Goal: Information Seeking & Learning: Learn about a topic

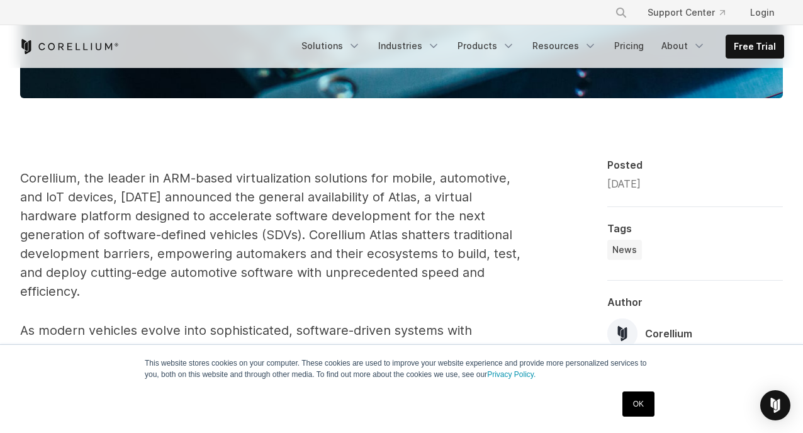
scroll to position [756, 0]
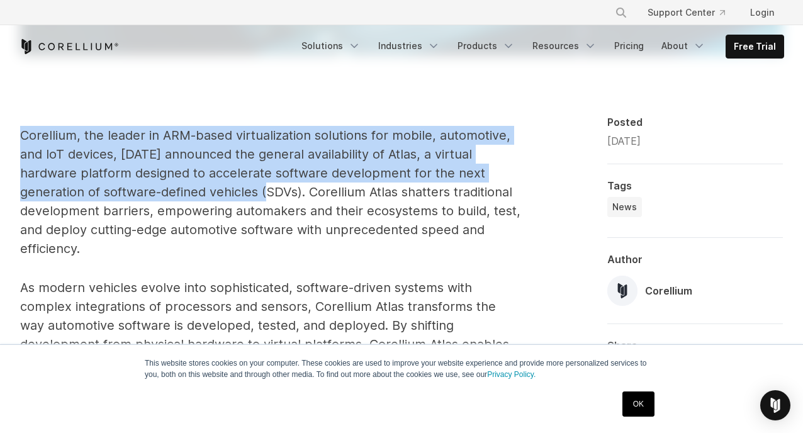
drag, startPoint x: 23, startPoint y: 167, endPoint x: 284, endPoint y: 229, distance: 267.9
click at [283, 228] on span "Corellium, the leader in ARM-based virtualization solutions for mobile, automot…" at bounding box center [270, 192] width 501 height 128
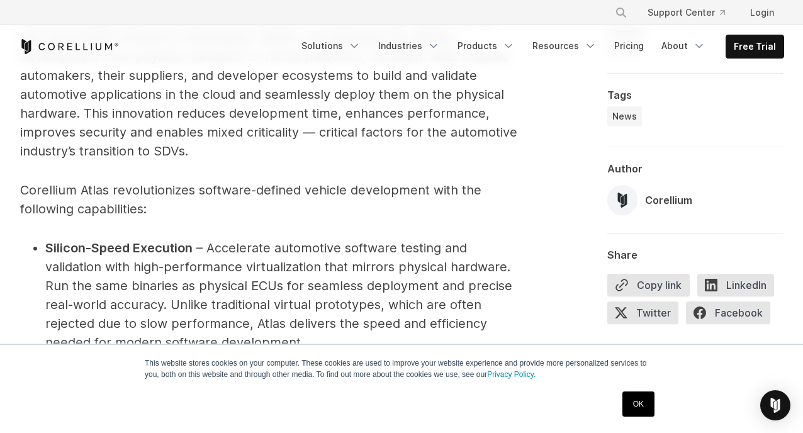
scroll to position [1070, 0]
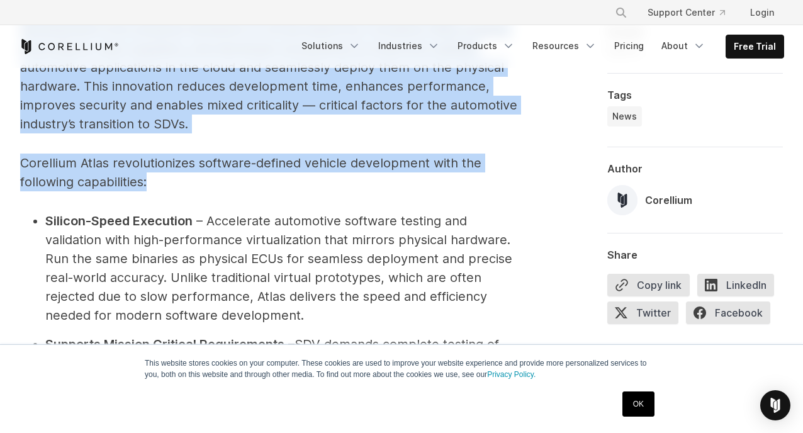
click at [365, 191] on p "Corellium Atlas revolutionizes software-defined vehicle development with the fo…" at bounding box center [271, 173] width 502 height 38
copy span "Corellium, the leader in ARM-based virtualization solutions for mobile, automot…"
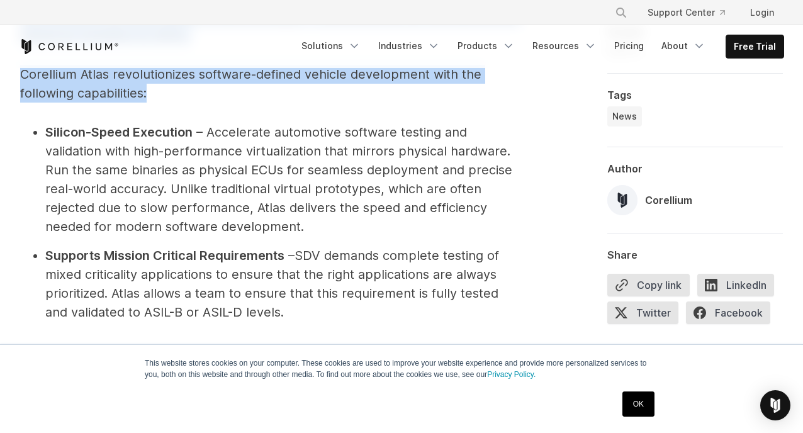
scroll to position [1196, 0]
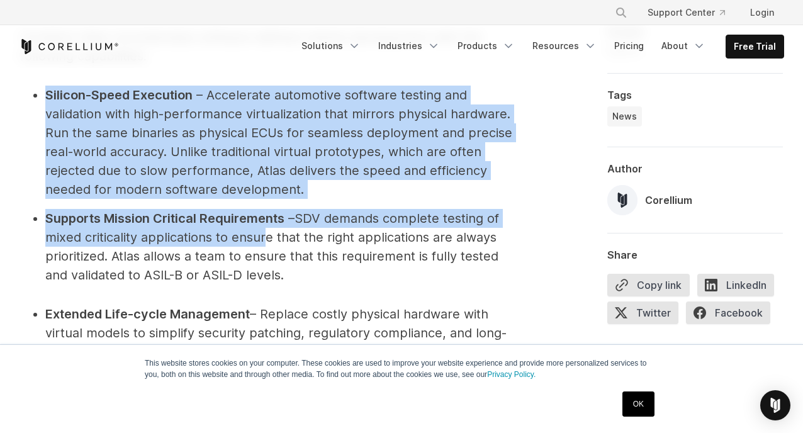
drag, startPoint x: 42, startPoint y: 132, endPoint x: 267, endPoint y: 280, distance: 269.5
click at [267, 280] on ul "Silicon-Speed Execution – Accelerate automotive software testing and validation…" at bounding box center [271, 185] width 502 height 199
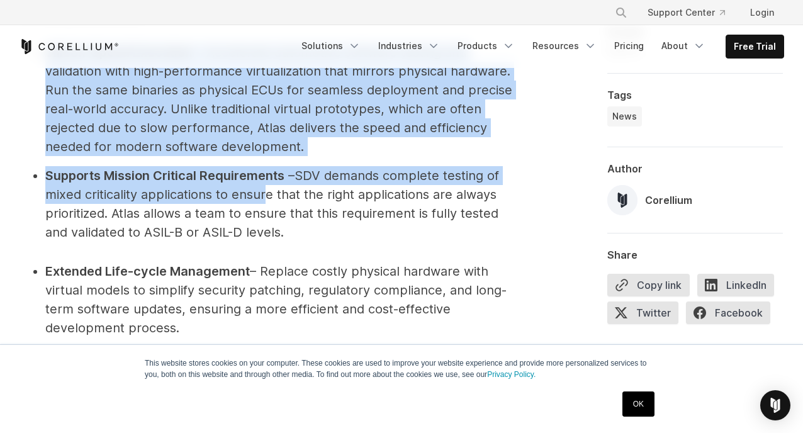
scroll to position [1322, 0]
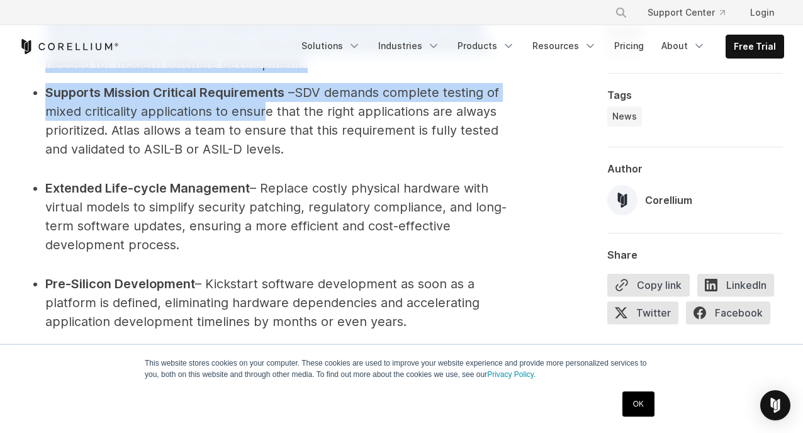
click at [232, 254] on li "Extended Life-cycle Management – Replace costly physical hardware with virtual …" at bounding box center [283, 217] width 477 height 76
copy span "Silicon-Speed Execution – Accelerate automotive software testing and validation…"
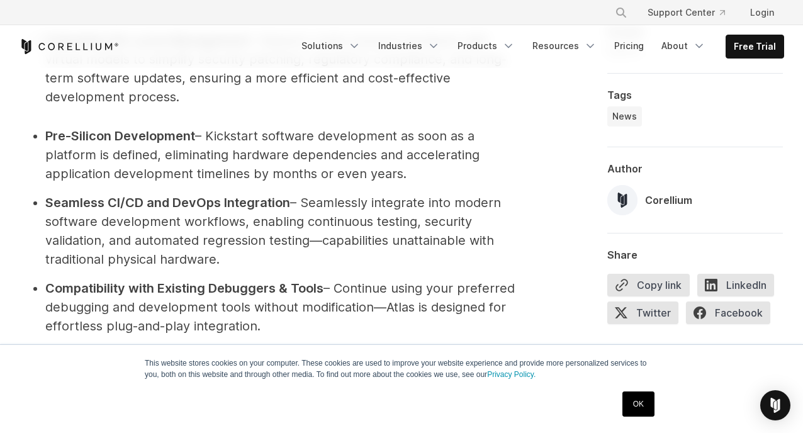
scroll to position [1511, 0]
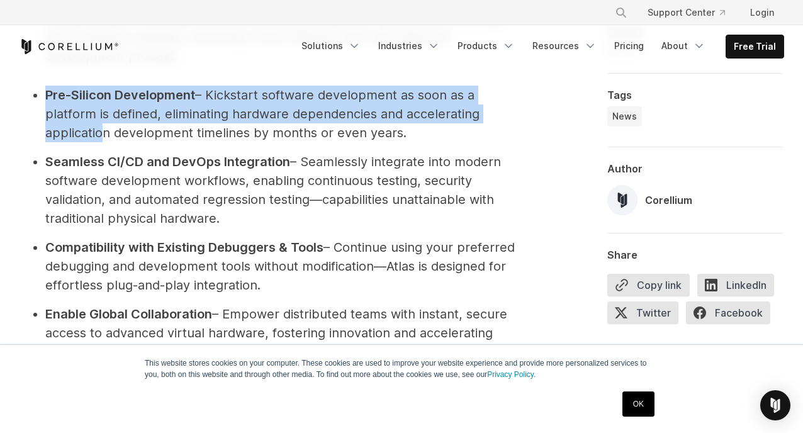
drag, startPoint x: 46, startPoint y: 132, endPoint x: 96, endPoint y: 166, distance: 61.1
click at [94, 142] on li "Pre-Silicon Development – Kickstart software development as soon as a platform …" at bounding box center [283, 114] width 477 height 57
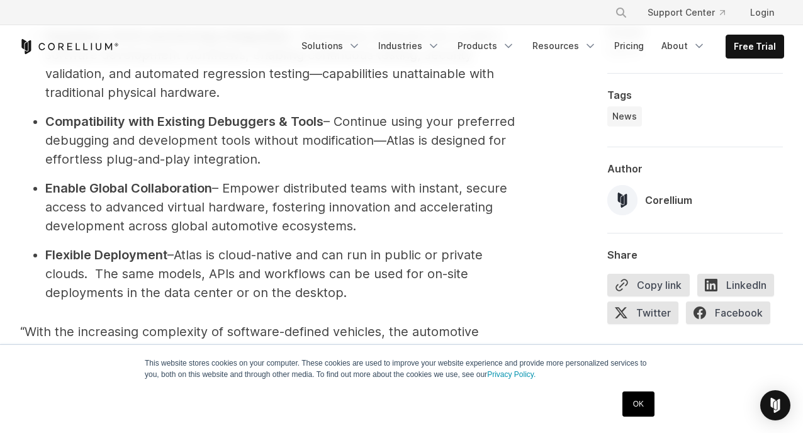
click at [282, 169] on li "Compatibility with Existing Debuggers & Tools – Continue using your preferred d…" at bounding box center [283, 140] width 477 height 57
copy ul "Pre-Silicon Development – Kickstart software development as soon as a platform …"
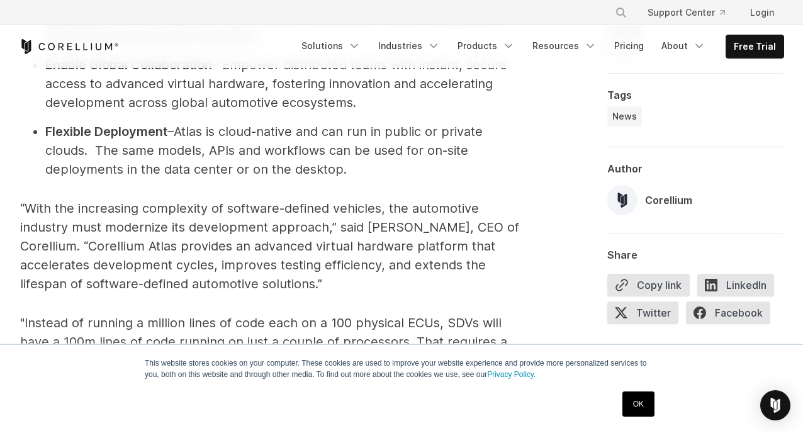
scroll to position [1763, 0]
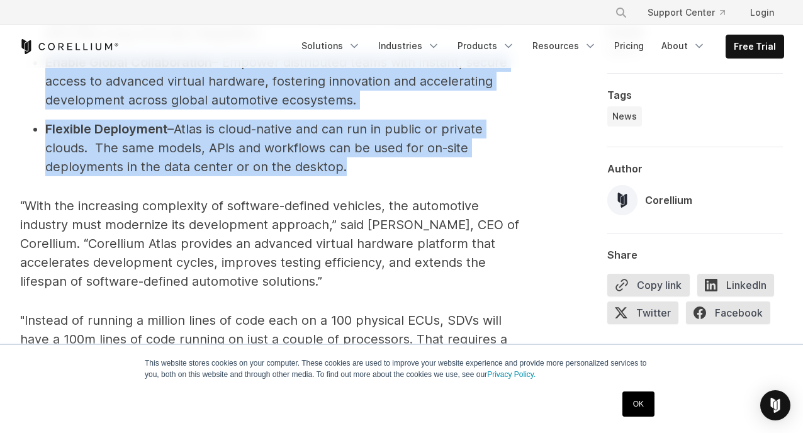
drag, startPoint x: 47, startPoint y: 94, endPoint x: 476, endPoint y: 205, distance: 442.9
click at [476, 176] on ul "Pre-Silicon Development – Kickstart software development as soon as a platform …" at bounding box center [271, 5] width 502 height 343
copy ul "Enable Global Collaboration – Empower distributed teams with instant, secure ac…"
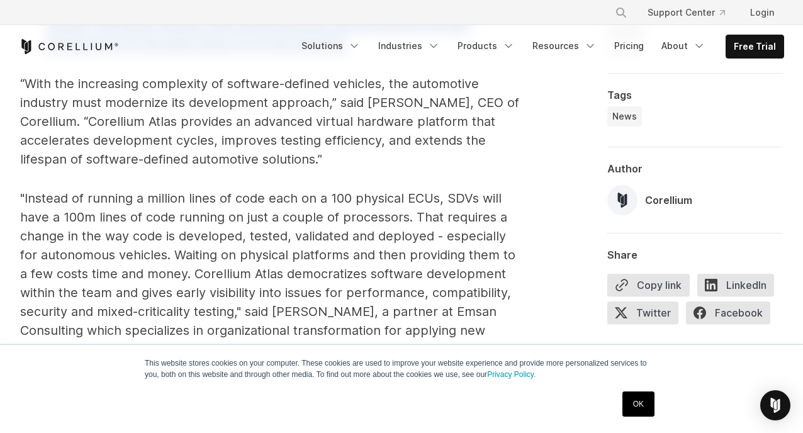
scroll to position [1889, 0]
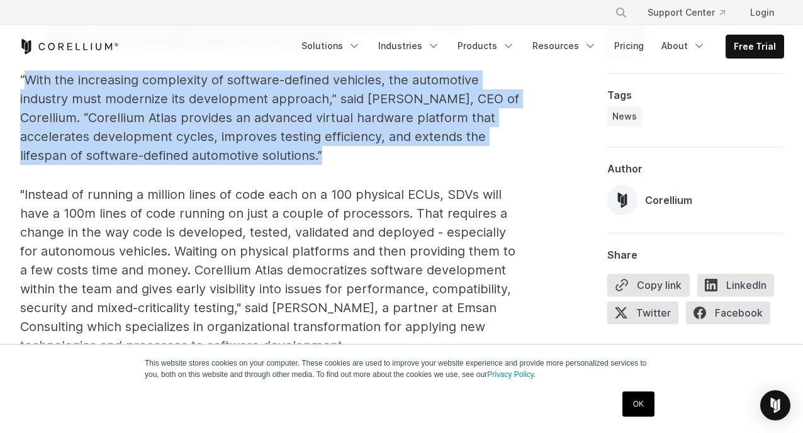
drag, startPoint x: 326, startPoint y: 195, endPoint x: 28, endPoint y: 111, distance: 309.4
click at [28, 111] on p "“With the increasing complexity of software-defined vehicles, the automotive in…" at bounding box center [271, 118] width 502 height 94
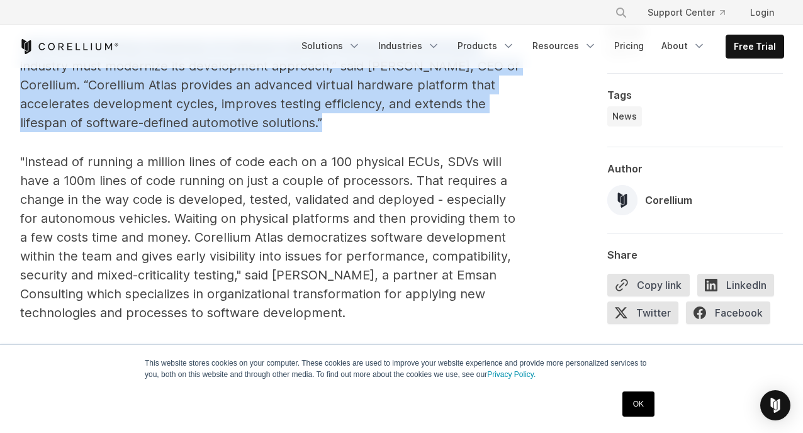
scroll to position [2015, 0]
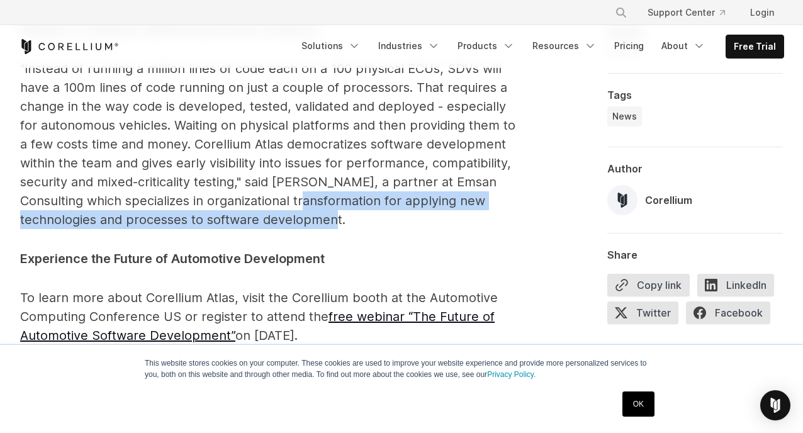
drag, startPoint x: 350, startPoint y: 254, endPoint x: 320, endPoint y: 245, distance: 31.5
click at [320, 229] on p ""Instead of running a million lines of code each on a 100 physical ECUs, SDVs w…" at bounding box center [271, 144] width 502 height 170
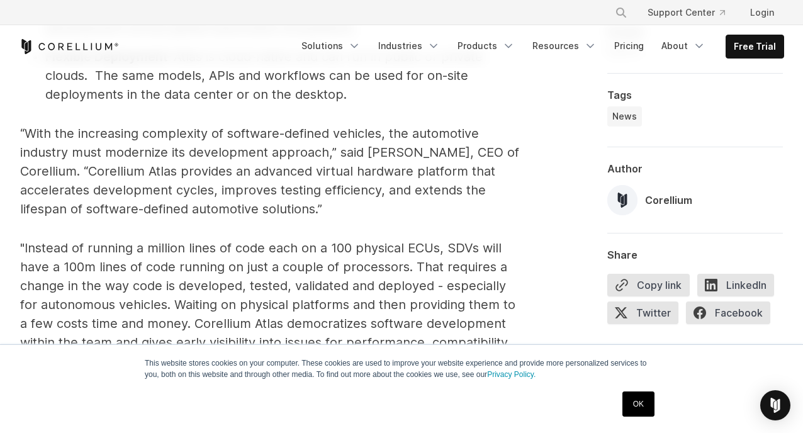
scroll to position [1826, 0]
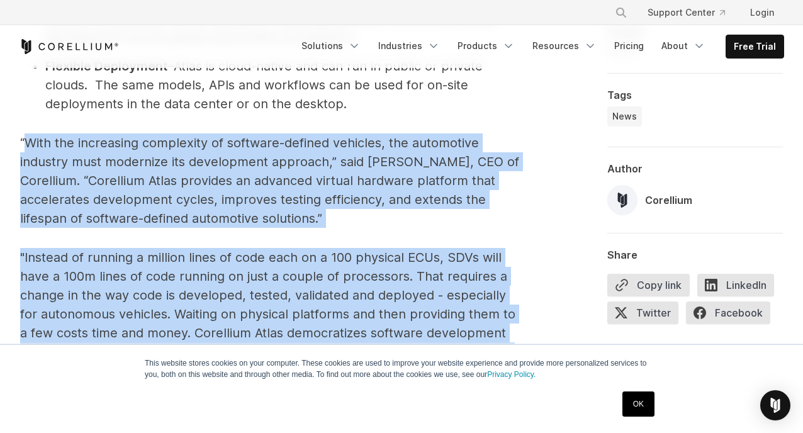
click at [23, 174] on span "“With the increasing complexity of software-defined vehicles, the automotive in…" at bounding box center [269, 180] width 499 height 91
click at [20, 175] on span "“With the increasing complexity of software-defined vehicles, the automotive in…" at bounding box center [269, 180] width 499 height 91
copy span "“With the increasing complexity of software-defined vehicles, the automotive in…"
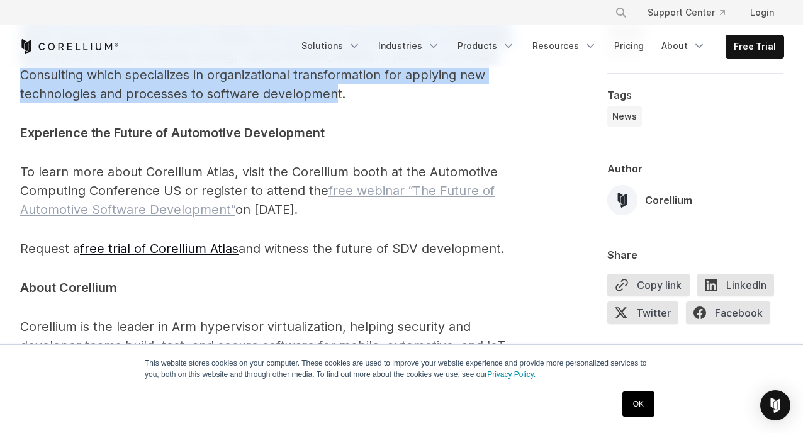
scroll to position [2204, 0]
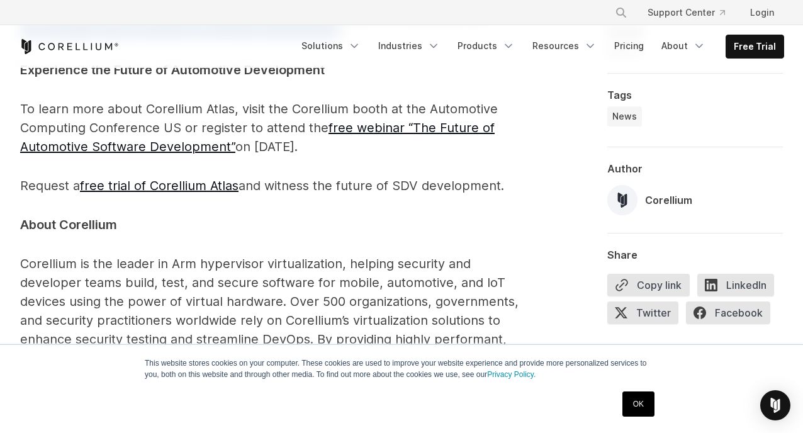
drag, startPoint x: 20, startPoint y: 141, endPoint x: 528, endPoint y: 210, distance: 512.8
copy span "To learn more about Corellium Atlas, visit the Corellium booth at the Automotiv…"
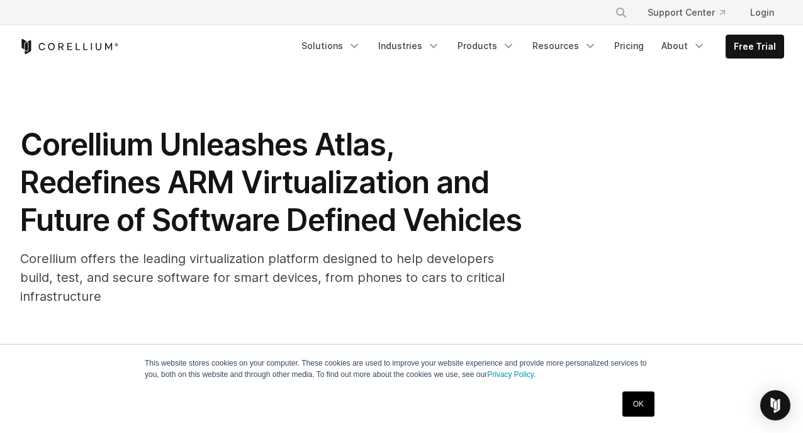
scroll to position [0, 0]
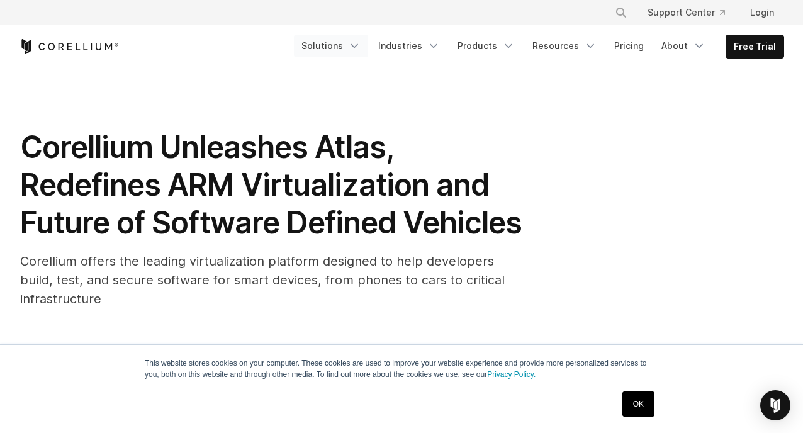
click at [361, 43] on icon "Navigation Menu" at bounding box center [354, 46] width 13 height 13
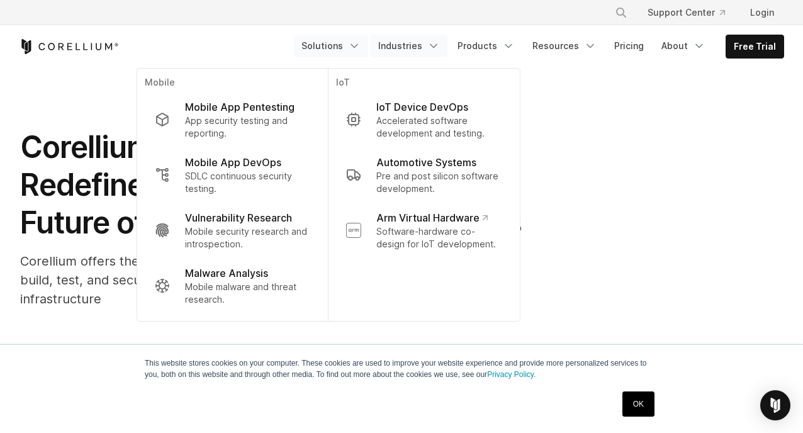
click at [440, 50] on icon "Navigation Menu" at bounding box center [434, 46] width 13 height 13
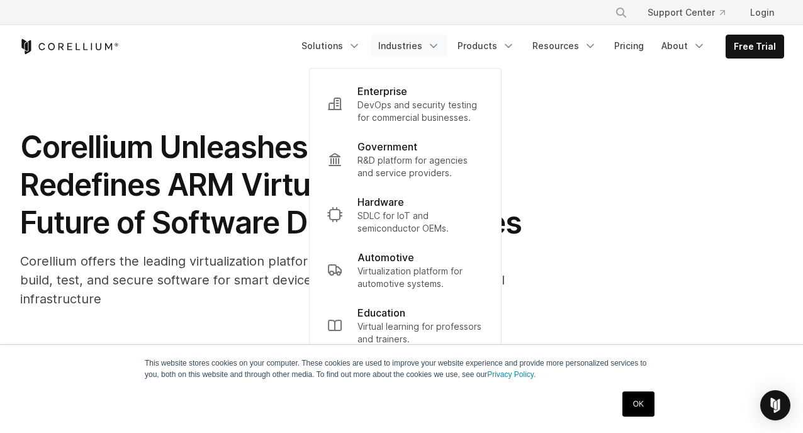
click at [411, 259] on p "Automotive" at bounding box center [386, 257] width 57 height 15
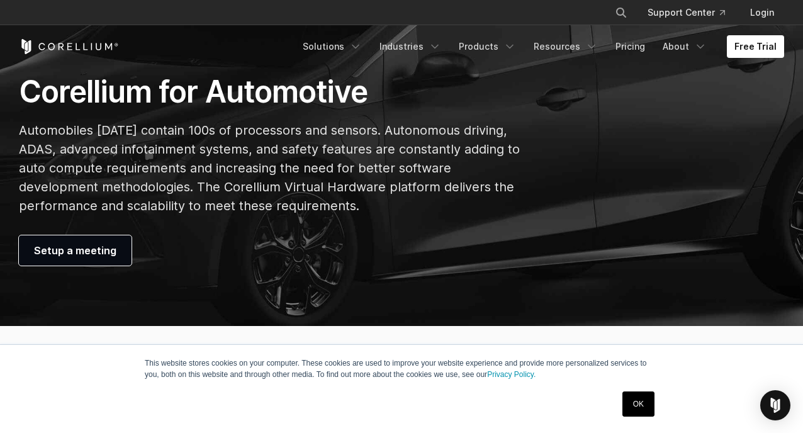
scroll to position [126, 0]
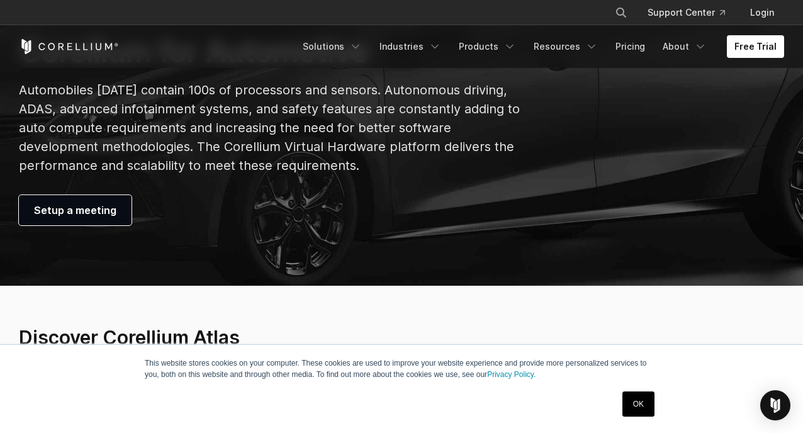
click at [640, 405] on link "OK" at bounding box center [639, 404] width 32 height 25
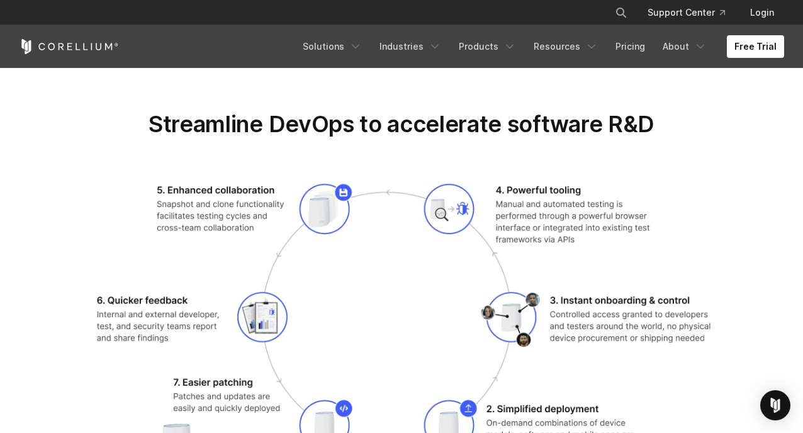
scroll to position [1889, 0]
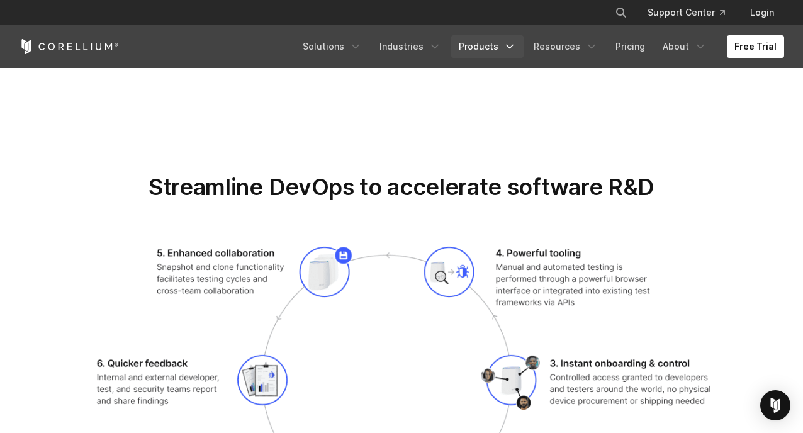
click at [499, 52] on link "Products" at bounding box center [487, 46] width 72 height 23
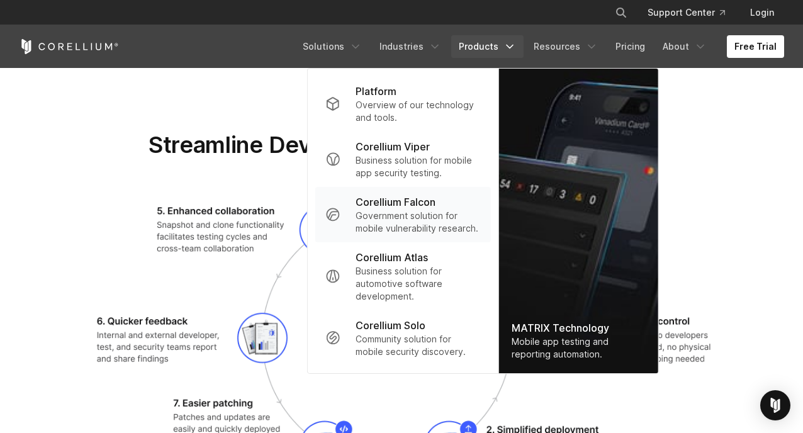
scroll to position [1952, 0]
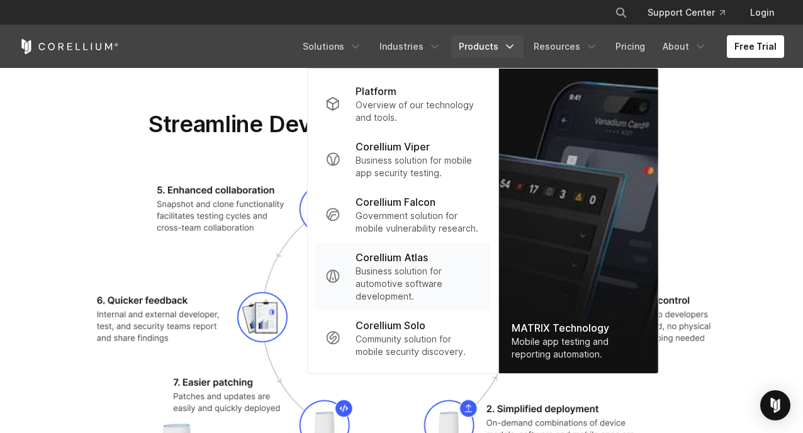
click at [428, 263] on p "Corellium Atlas" at bounding box center [392, 257] width 72 height 15
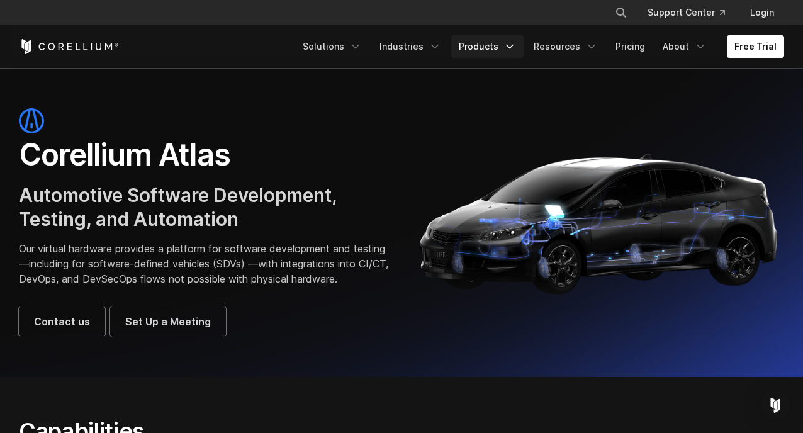
click at [487, 54] on link "Products" at bounding box center [487, 46] width 72 height 23
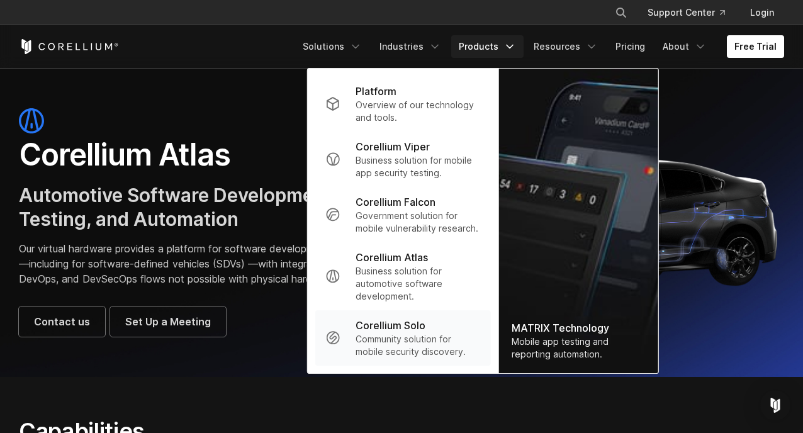
click at [426, 327] on p "Corellium Solo" at bounding box center [391, 325] width 70 height 15
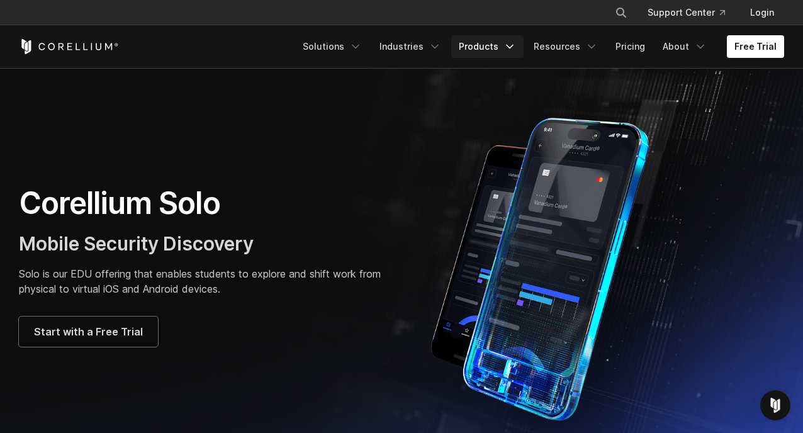
click at [479, 50] on link "Products" at bounding box center [487, 46] width 72 height 23
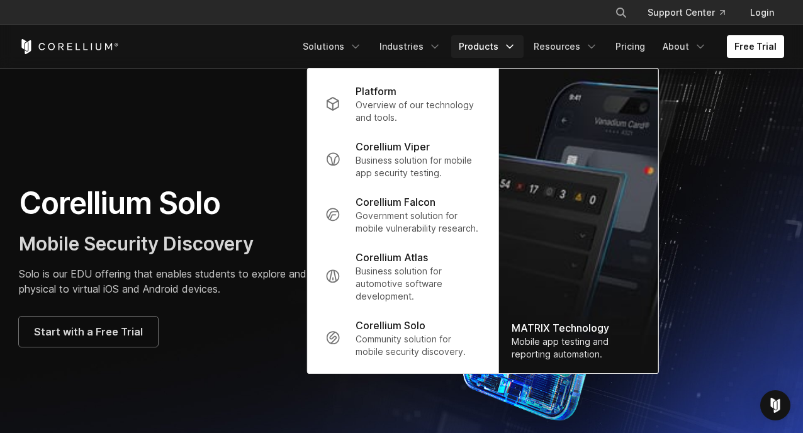
click at [234, 152] on div "Corellium Solo Mobile Security Discovery Solo is our EDU offering that enables …" at bounding box center [401, 265] width 791 height 315
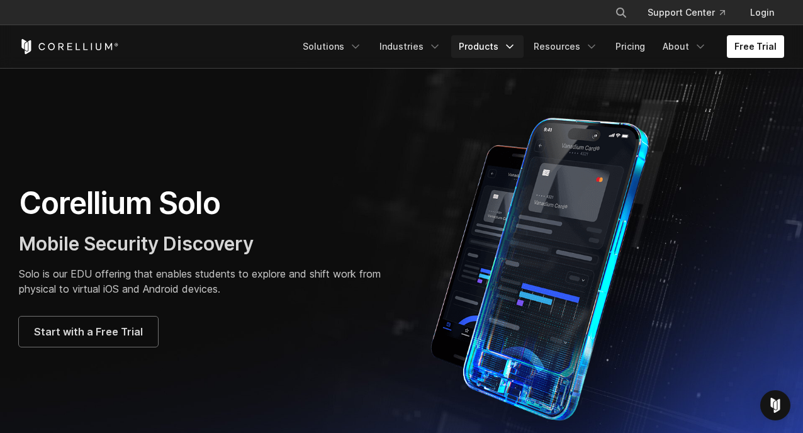
click at [516, 45] on icon "Navigation Menu" at bounding box center [510, 46] width 13 height 13
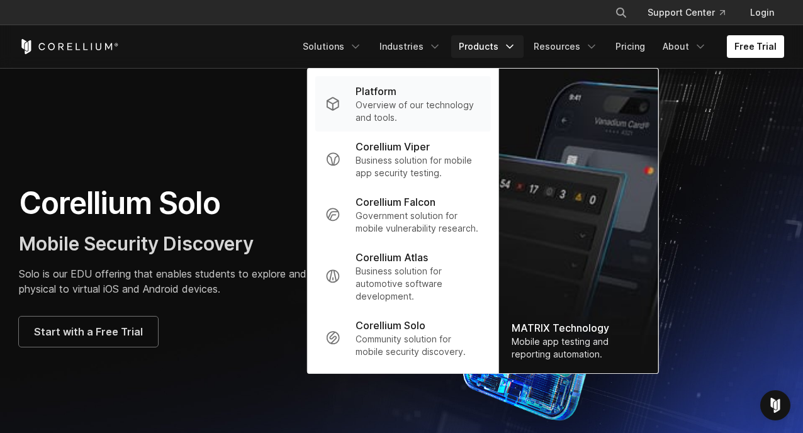
click at [431, 110] on p "Overview of our technology and tools." at bounding box center [418, 111] width 125 height 25
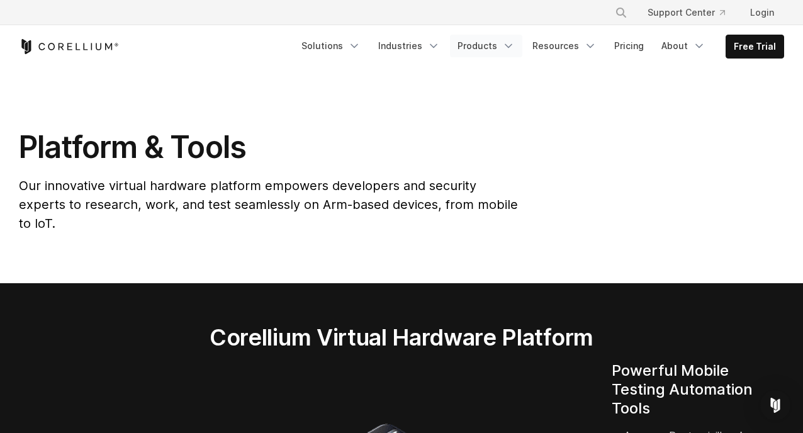
click at [502, 43] on link "Products" at bounding box center [486, 46] width 72 height 23
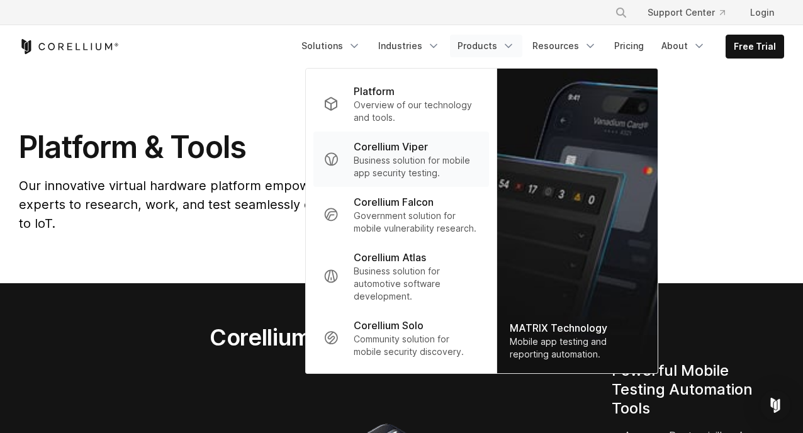
click at [428, 152] on p "Corellium Viper" at bounding box center [391, 146] width 74 height 15
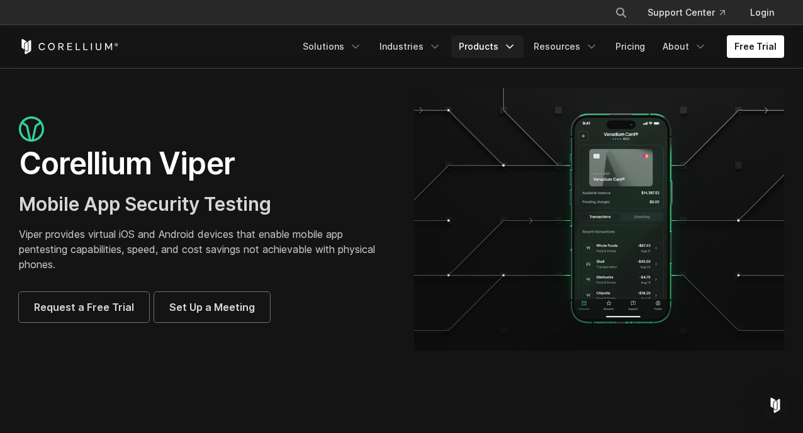
click at [509, 50] on link "Products" at bounding box center [487, 46] width 72 height 23
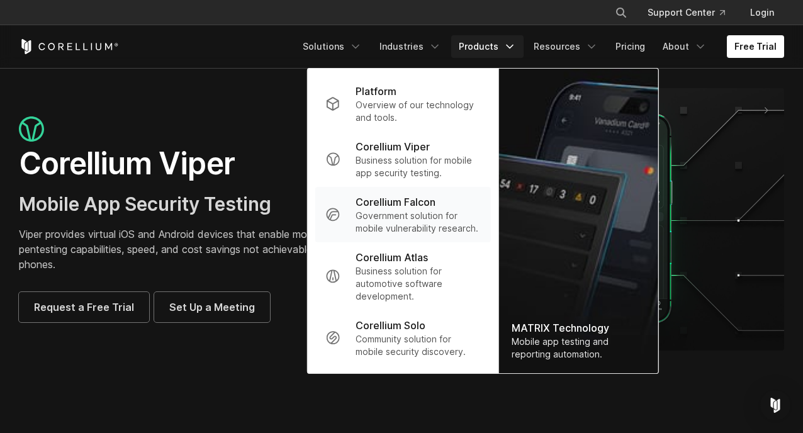
click at [453, 215] on p "Government solution for mobile vulnerability research." at bounding box center [418, 222] width 125 height 25
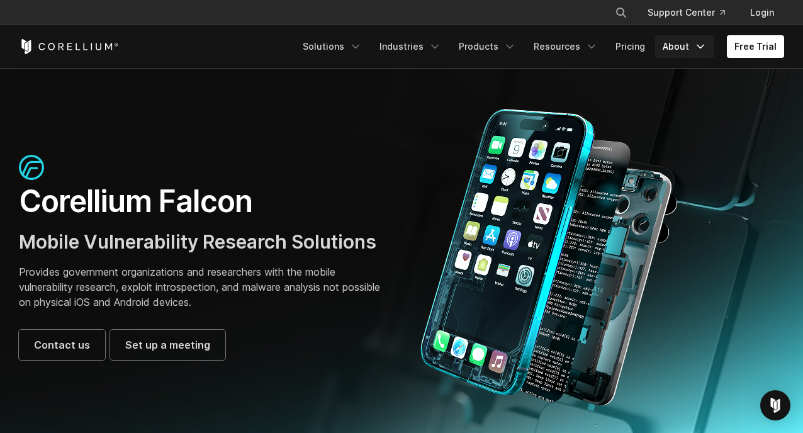
click at [674, 48] on link "About" at bounding box center [684, 46] width 59 height 23
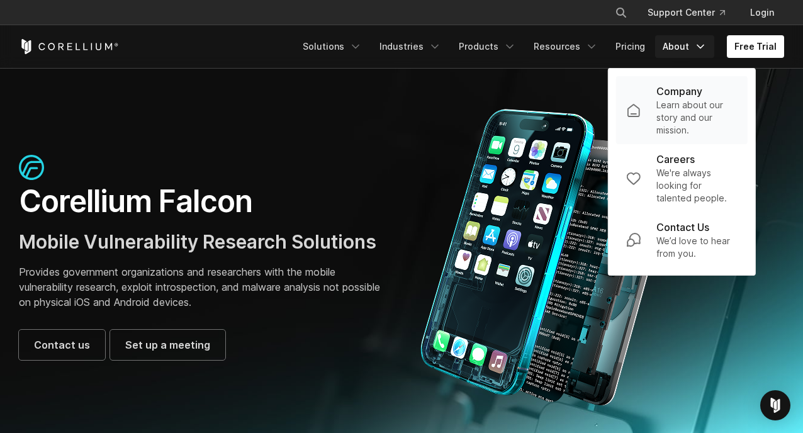
click at [711, 103] on p "Learn about our story and our mission." at bounding box center [697, 118] width 81 height 38
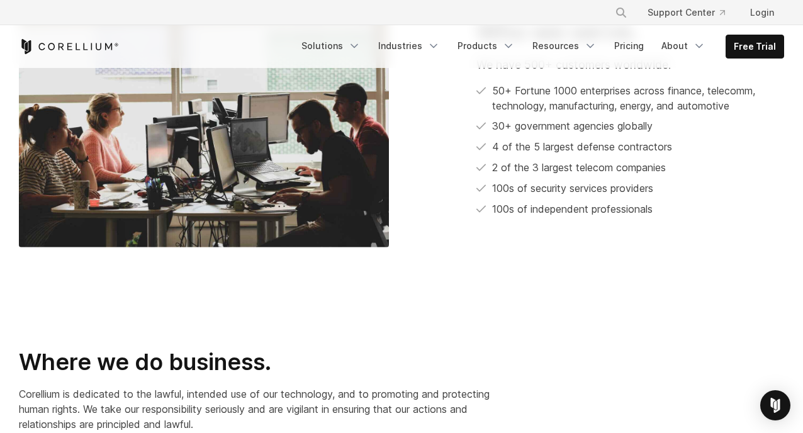
scroll to position [756, 0]
click at [241, 164] on img at bounding box center [204, 122] width 370 height 251
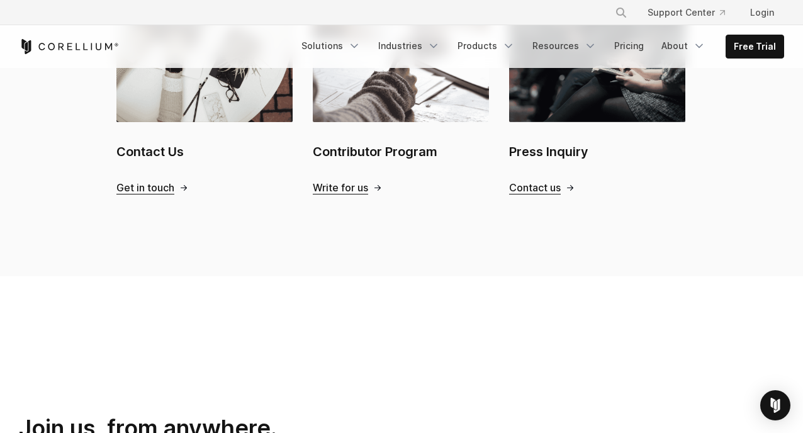
scroll to position [1516, 0]
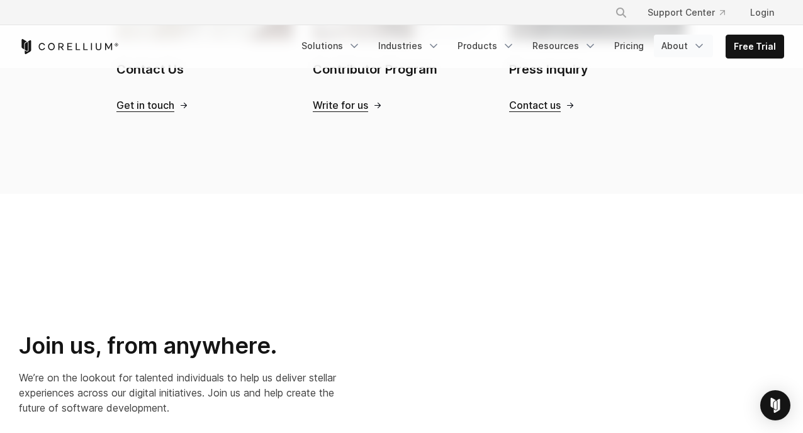
click at [691, 47] on link "About" at bounding box center [683, 46] width 59 height 23
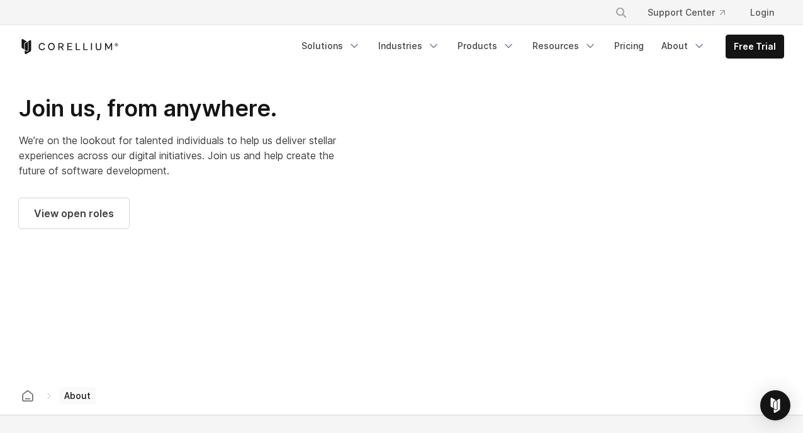
scroll to position [1768, 0]
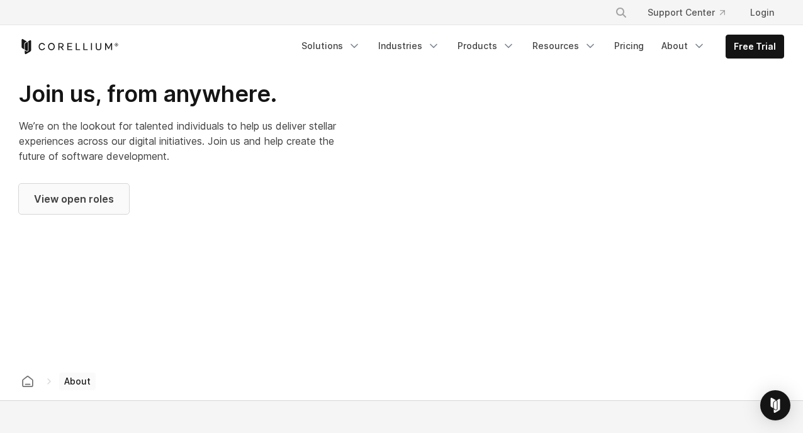
click at [120, 188] on link "View open roles" at bounding box center [74, 199] width 110 height 30
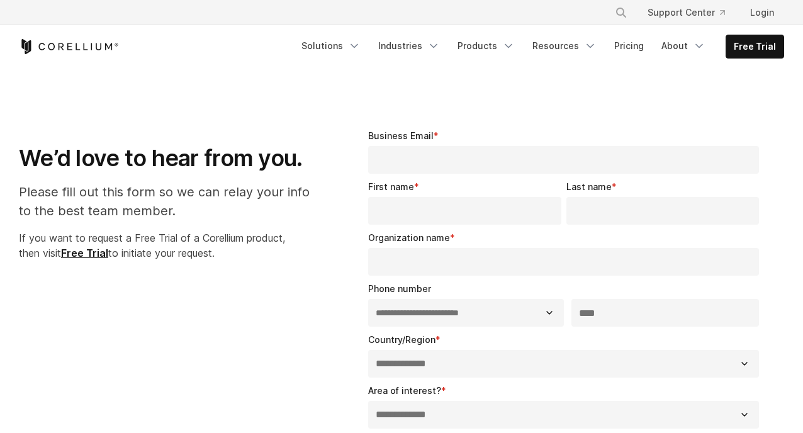
select select "**"
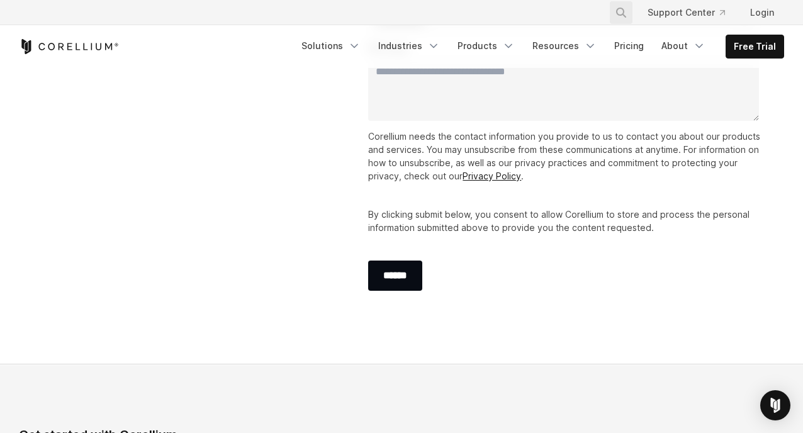
scroll to position [567, 0]
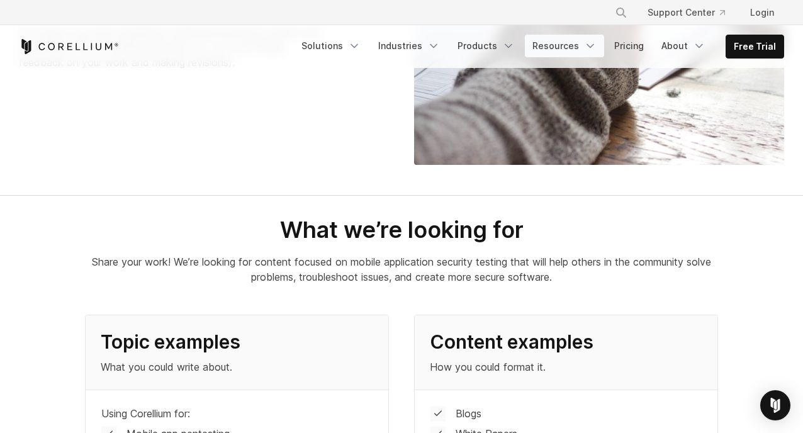
scroll to position [567, 0]
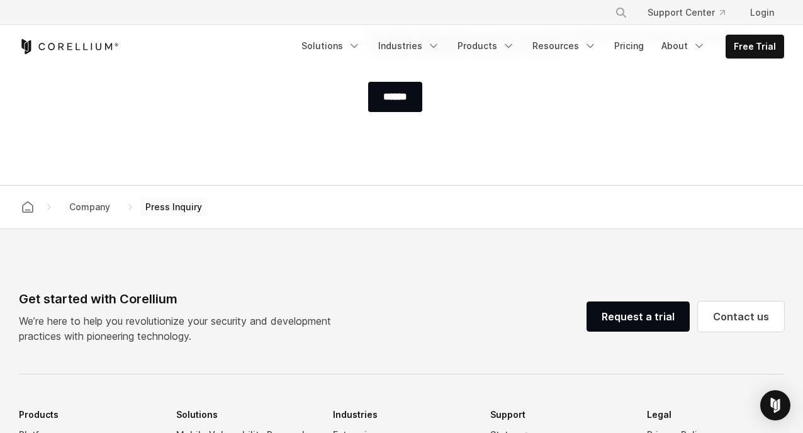
scroll to position [567, 0]
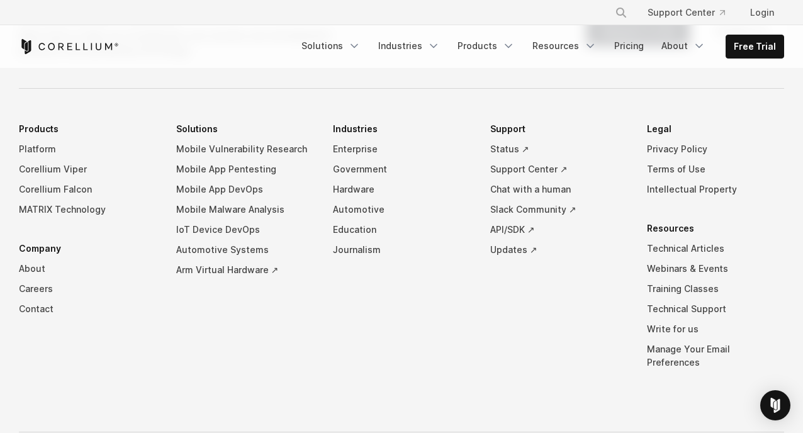
scroll to position [1259, 0]
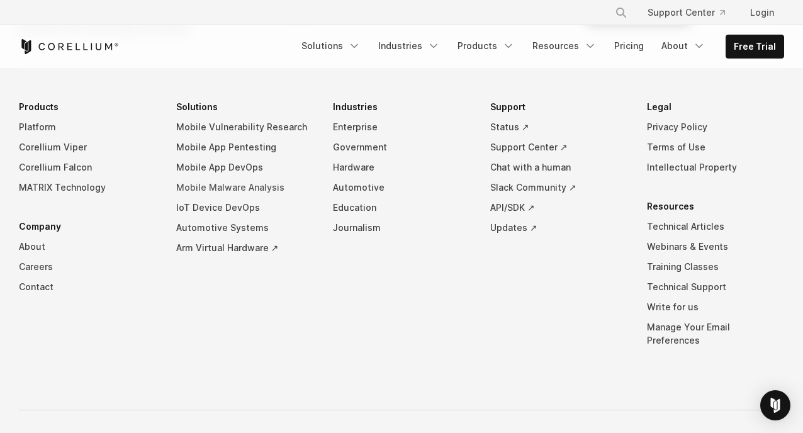
click at [248, 190] on link "Mobile Malware Analysis" at bounding box center [244, 188] width 137 height 20
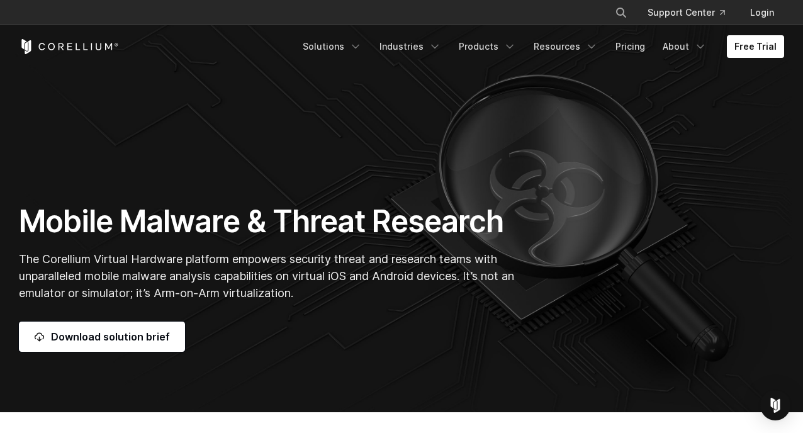
drag, startPoint x: 0, startPoint y: 0, endPoint x: 448, endPoint y: 155, distance: 474.3
click at [448, 155] on section "Mobile Malware & Threat Research The Corellium Virtual Hardware platform empowe…" at bounding box center [401, 207] width 803 height 412
click at [695, 49] on link "About" at bounding box center [684, 46] width 59 height 23
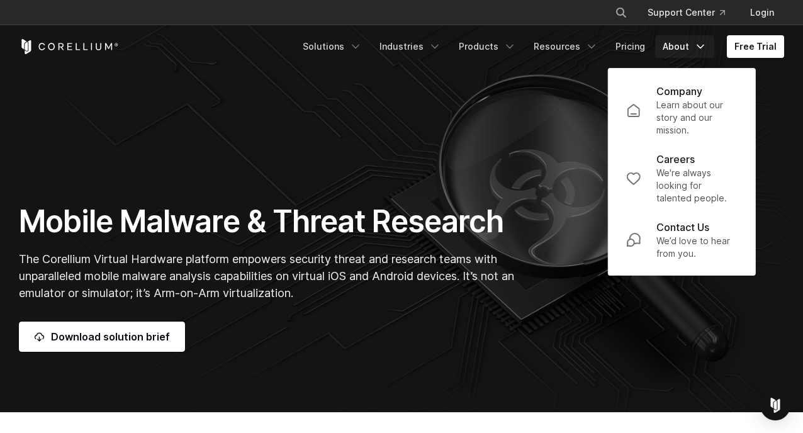
click at [579, 142] on section "Mobile Malware & Threat Research The Corellium Virtual Hardware platform empowe…" at bounding box center [401, 207] width 803 height 412
